Goal: Complete application form

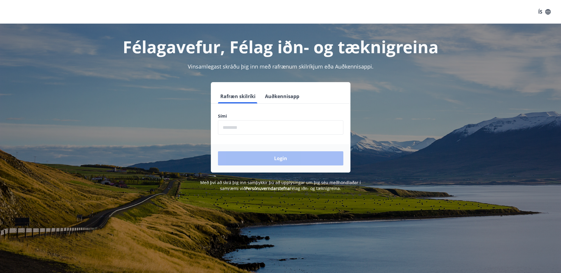
click at [247, 134] on input "phone" at bounding box center [280, 127] width 125 height 14
type input "*"
click at [403, 97] on div "Rafræn skilríki Auðkennisapp Sími ​ Login" at bounding box center [280, 127] width 411 height 90
